Goal: Information Seeking & Learning: Learn about a topic

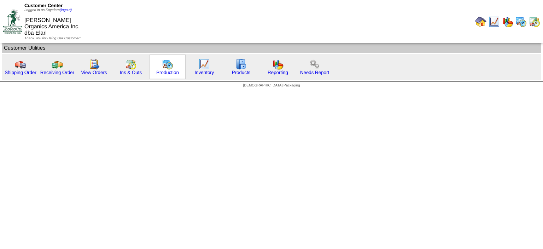
click at [163, 67] on img at bounding box center [167, 63] width 11 height 11
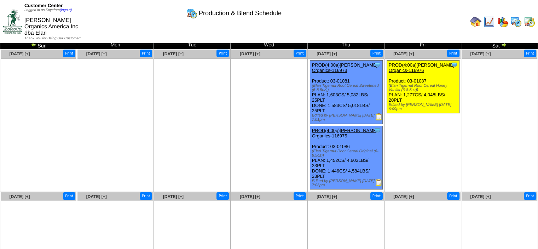
click at [476, 16] on img at bounding box center [475, 21] width 11 height 11
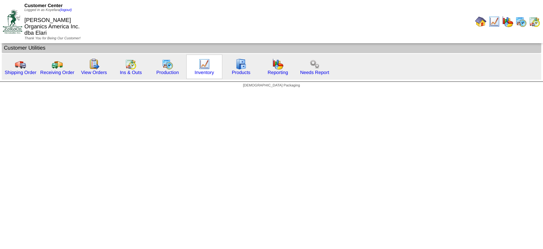
click at [211, 69] on div "Inventory" at bounding box center [204, 66] width 36 height 24
click at [204, 66] on img at bounding box center [204, 63] width 11 height 11
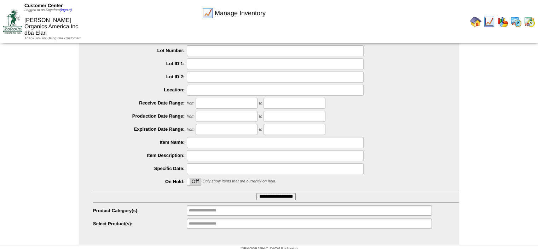
scroll to position [32, 0]
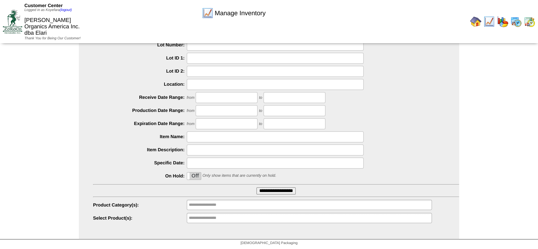
click at [279, 188] on input "**********" at bounding box center [275, 190] width 39 height 7
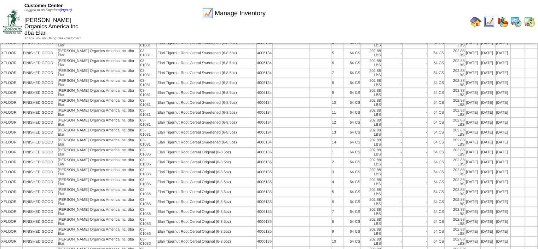
scroll to position [223, 0]
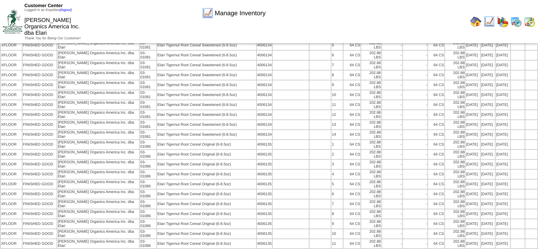
drag, startPoint x: 464, startPoint y: 213, endPoint x: 509, endPoint y: 232, distance: 49.4
click at [509, 232] on table "Location Product Category Customer Name Description Lot # LotID1 LotID2 BOX" at bounding box center [269, 182] width 538 height 647
